Goal: Information Seeking & Learning: Find contact information

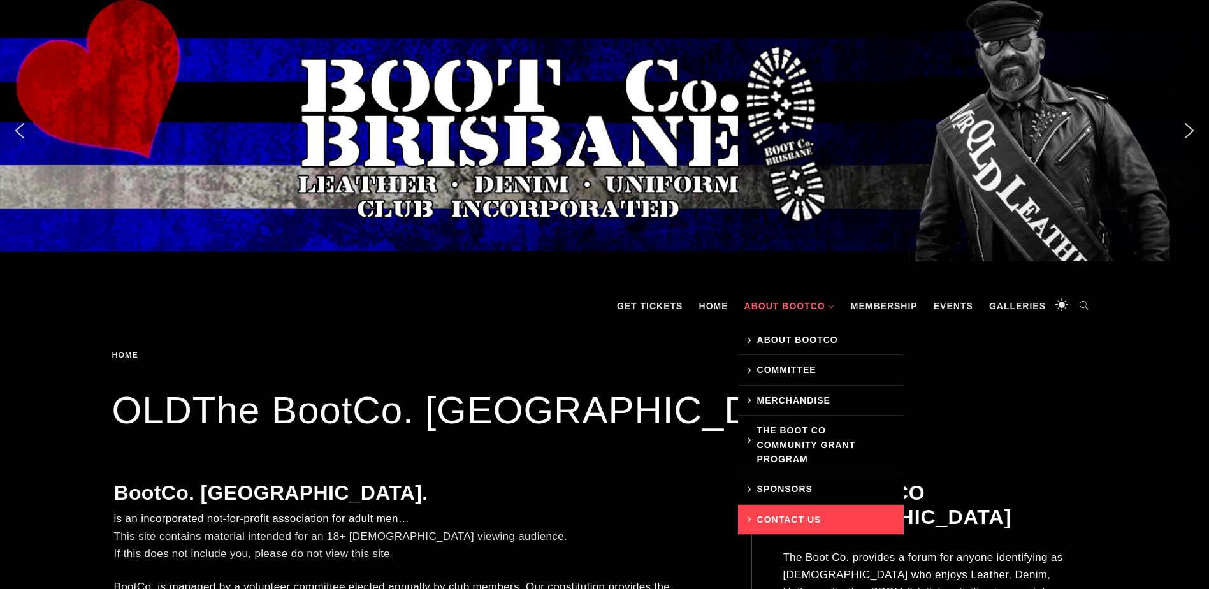
click at [802, 515] on link "Contact Us" at bounding box center [821, 520] width 166 height 30
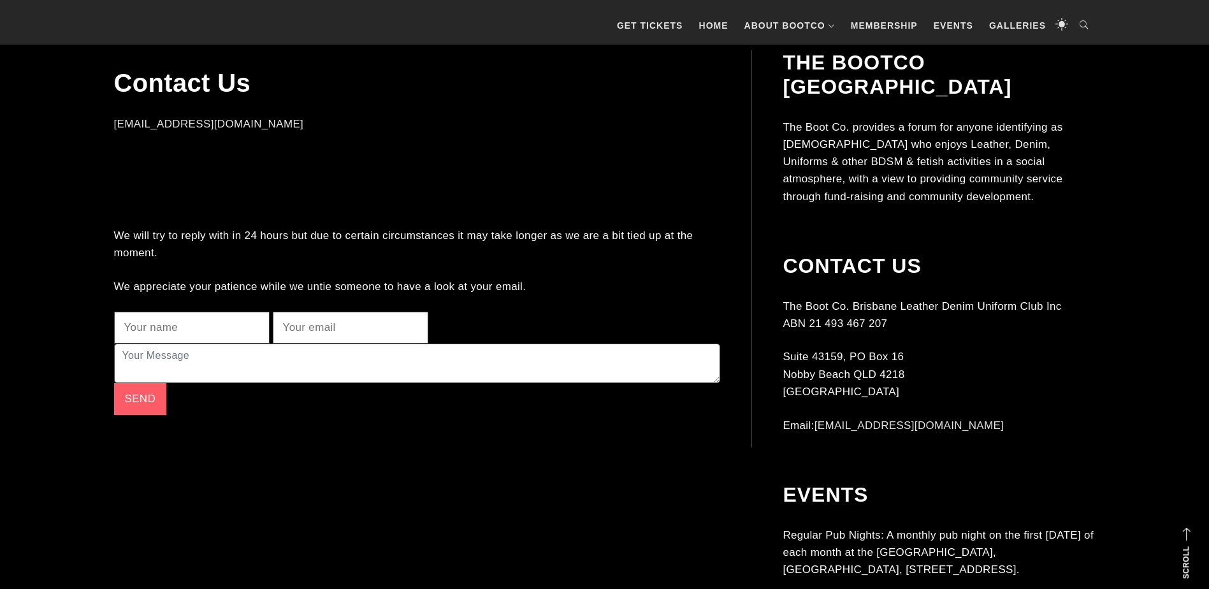
scroll to position [507, 0]
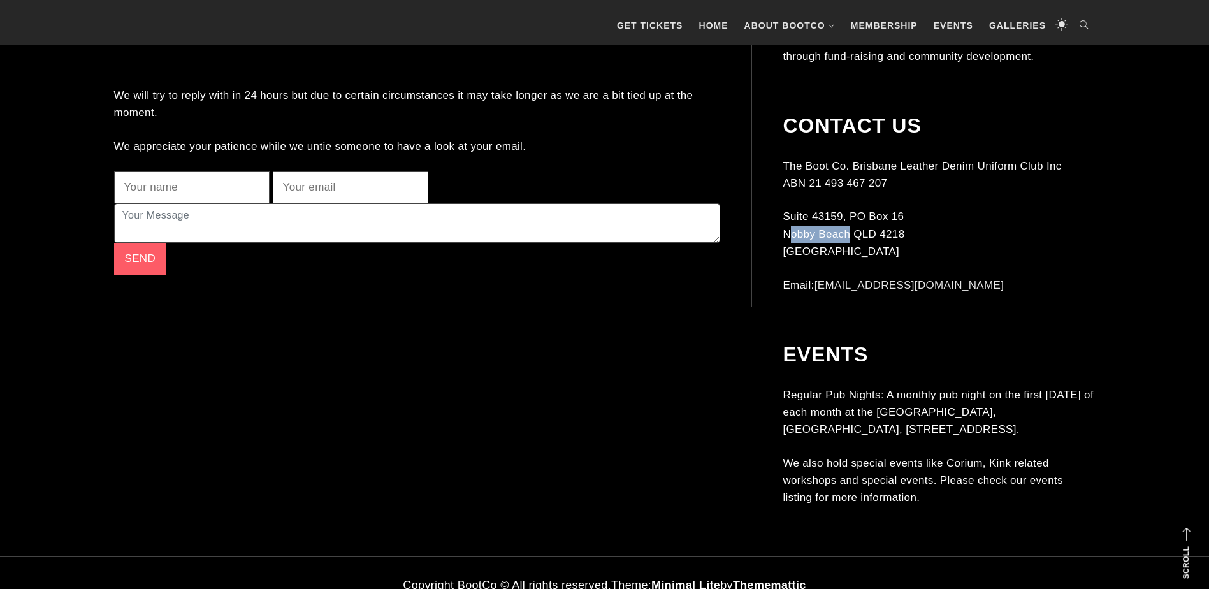
drag, startPoint x: 784, startPoint y: 210, endPoint x: 846, endPoint y: 207, distance: 61.3
click at [846, 208] on p "[STREET_ADDRESS]" at bounding box center [939, 234] width 312 height 52
drag, startPoint x: 846, startPoint y: 207, endPoint x: 834, endPoint y: 210, distance: 12.4
drag, startPoint x: 834, startPoint y: 210, endPoint x: 789, endPoint y: 206, distance: 44.7
click at [789, 208] on p "[STREET_ADDRESS]" at bounding box center [939, 234] width 312 height 52
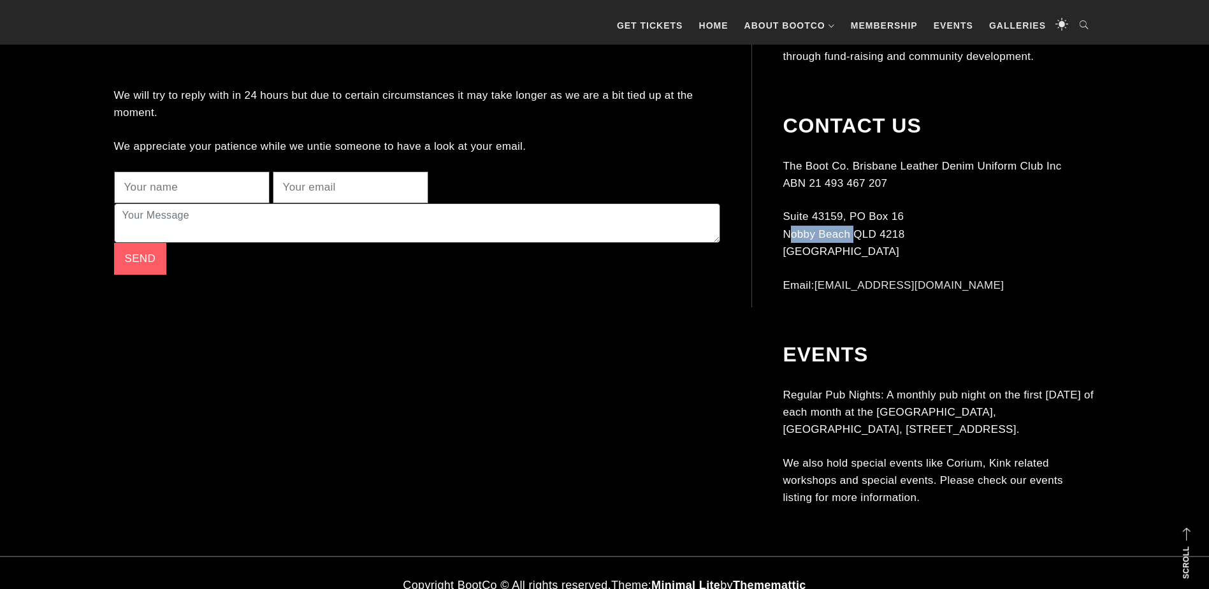
drag, startPoint x: 785, startPoint y: 208, endPoint x: 850, endPoint y: 206, distance: 65.0
click at [850, 208] on p "[STREET_ADDRESS]" at bounding box center [939, 234] width 312 height 52
drag, startPoint x: 850, startPoint y: 206, endPoint x: 844, endPoint y: 210, distance: 7.4
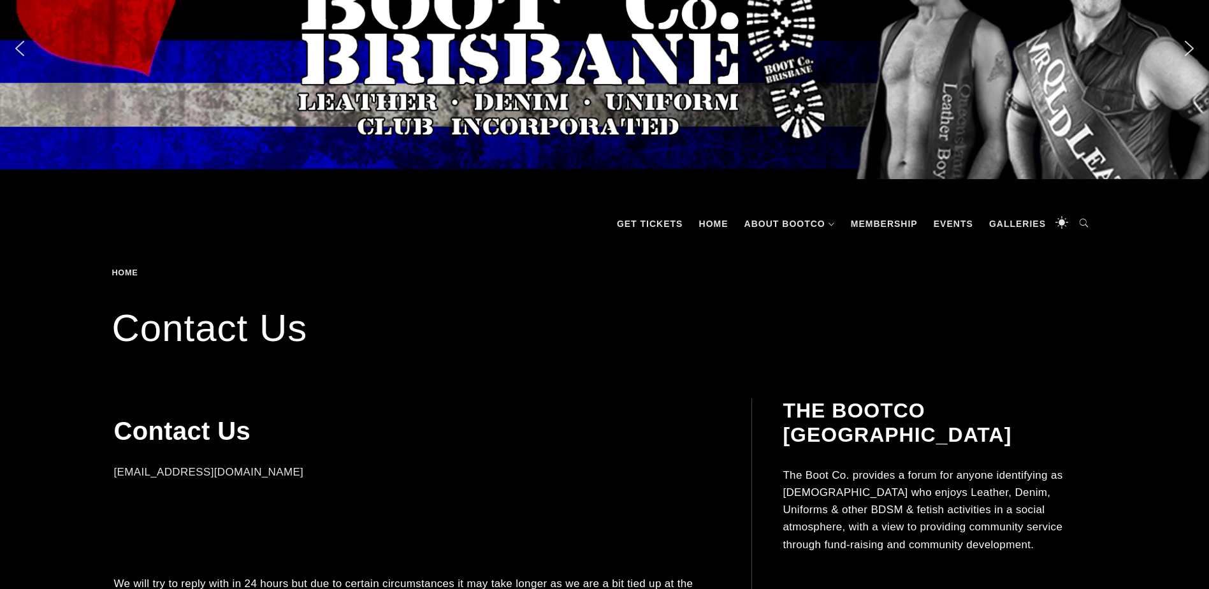
scroll to position [0, 0]
